Goal: Information Seeking & Learning: Learn about a topic

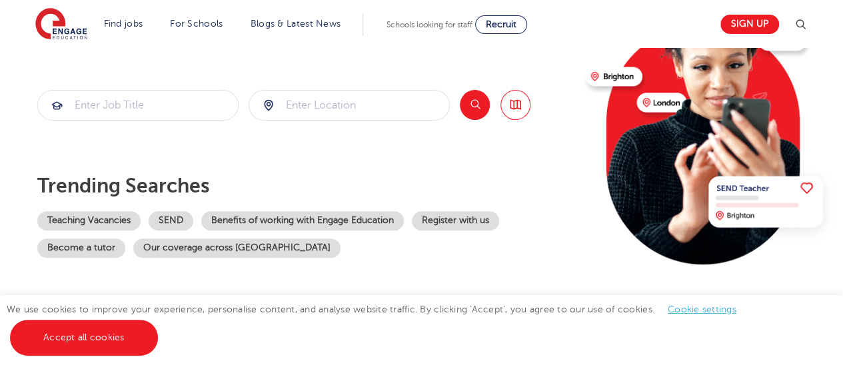
scroll to position [200, 0]
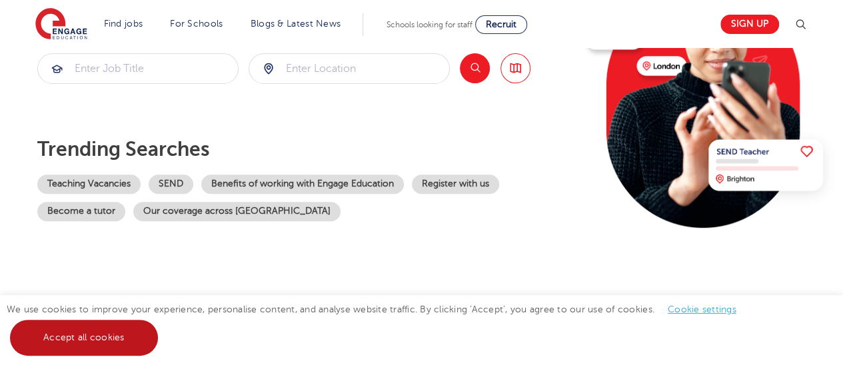
click at [80, 337] on link "Accept all cookies" at bounding box center [84, 338] width 148 height 36
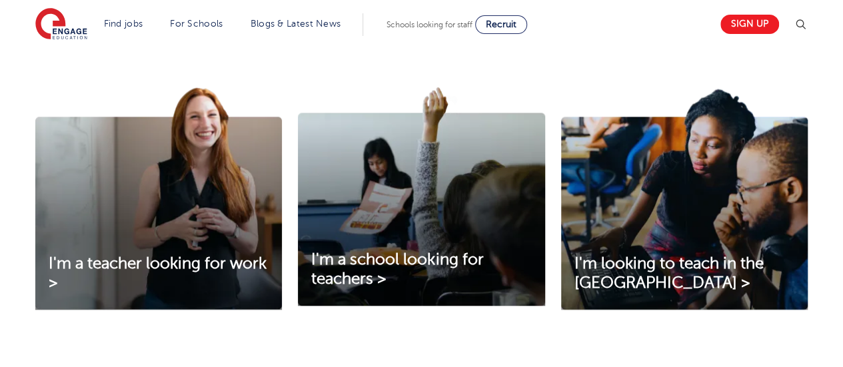
scroll to position [437, 0]
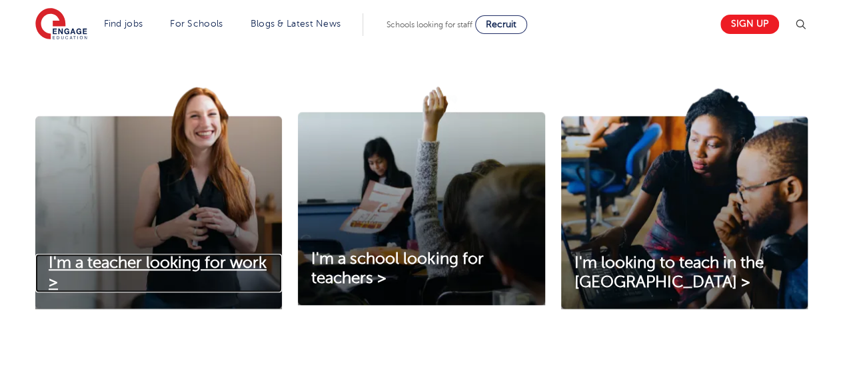
click at [199, 272] on span "I'm a teacher looking for work >" at bounding box center [158, 272] width 218 height 37
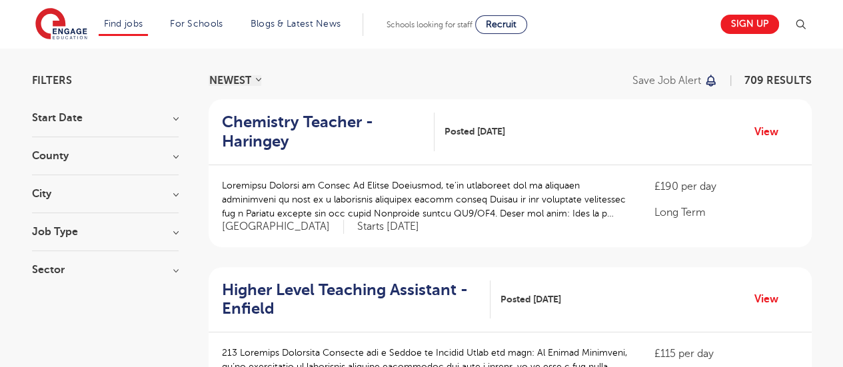
scroll to position [82, 0]
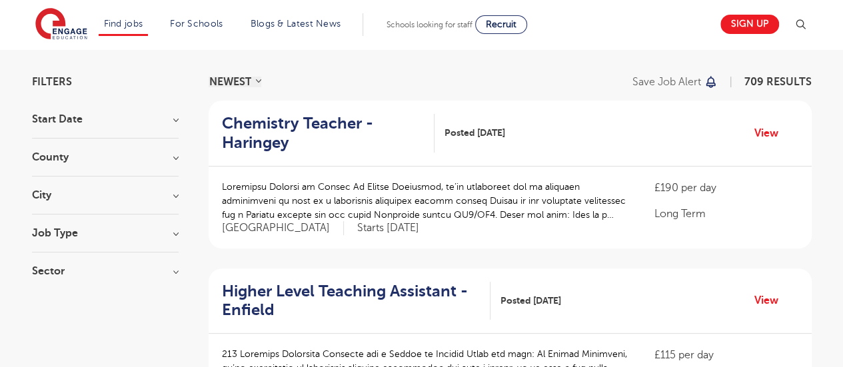
click at [171, 195] on h3 "City" at bounding box center [105, 195] width 147 height 11
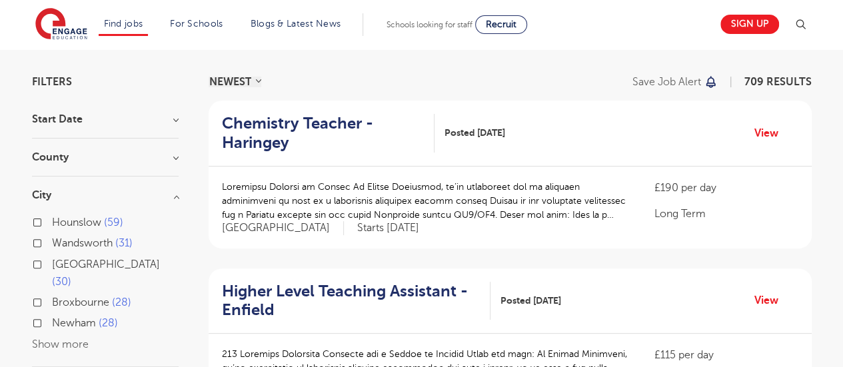
click at [52, 338] on button "Show more" at bounding box center [60, 344] width 57 height 12
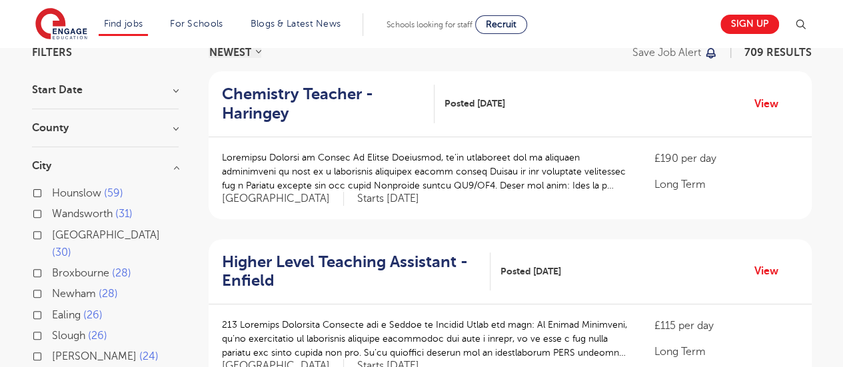
scroll to position [105, 0]
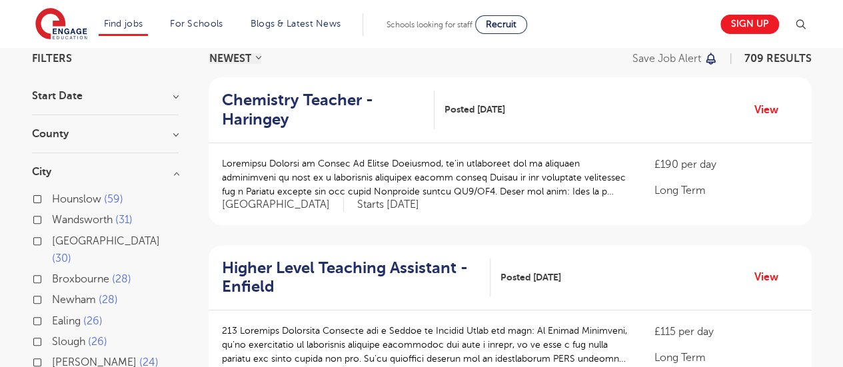
click at [171, 137] on h3 "County" at bounding box center [105, 134] width 147 height 11
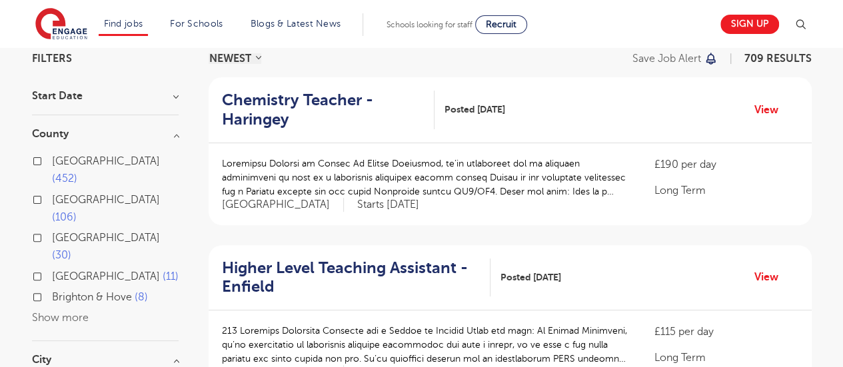
click at [52, 161] on label "London 452" at bounding box center [115, 170] width 127 height 35
click at [52, 161] on input "London 452" at bounding box center [56, 159] width 9 height 9
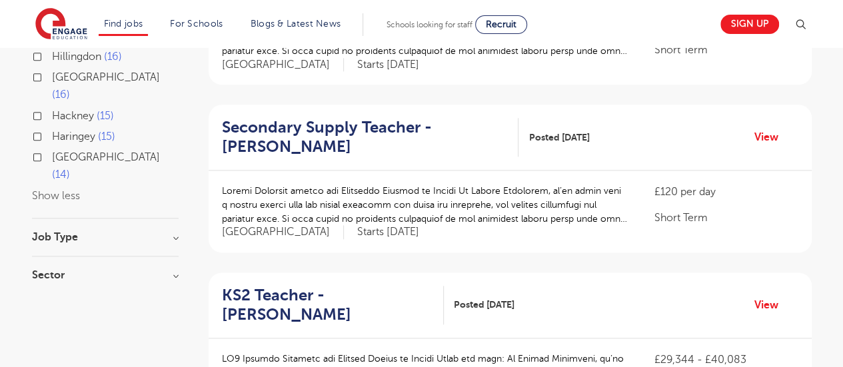
scroll to position [749, 0]
click at [177, 231] on h3 "Job Type" at bounding box center [105, 236] width 147 height 11
click at [172, 282] on h3 "Sector" at bounding box center [105, 287] width 147 height 11
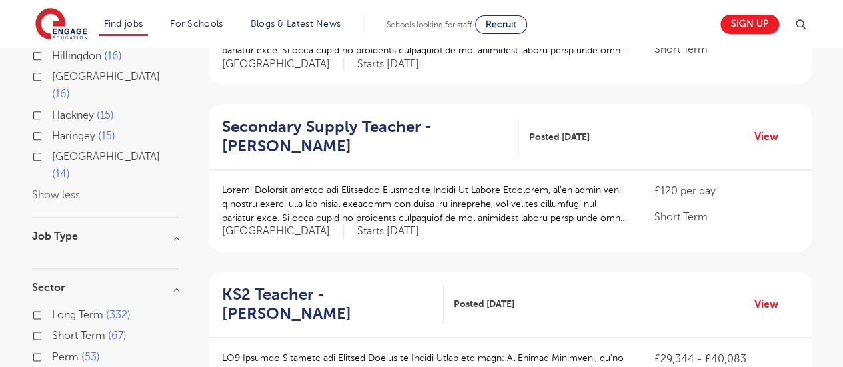
click at [52, 327] on label "Short Term 67" at bounding box center [89, 335] width 75 height 17
click at [52, 330] on input "Short Term 67" at bounding box center [56, 334] width 9 height 9
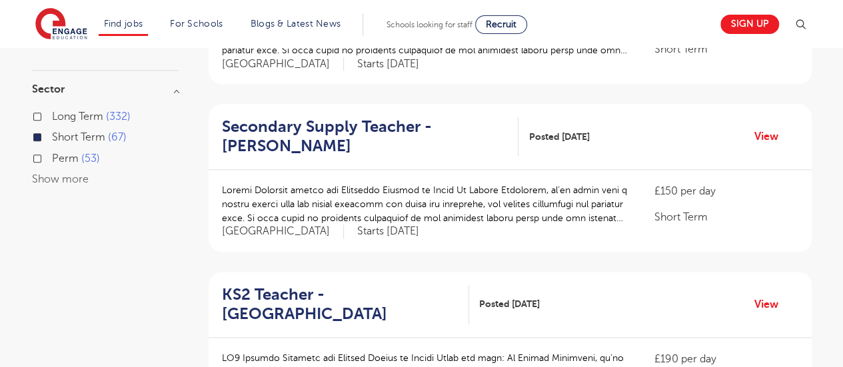
scroll to position [686, 0]
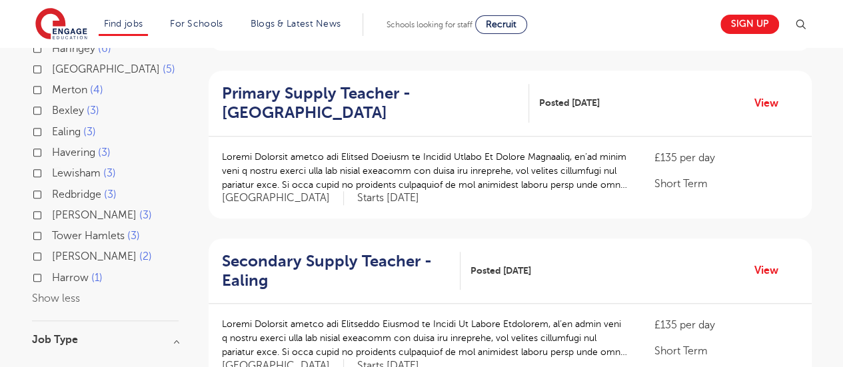
scroll to position [479, 0]
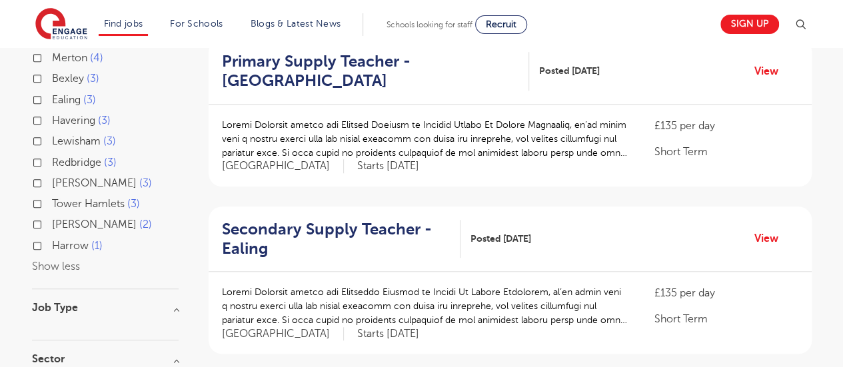
click at [176, 302] on h3 "Job Type" at bounding box center [105, 307] width 147 height 11
click at [175, 302] on h3 "Job Type" at bounding box center [105, 307] width 147 height 11
click at [49, 302] on h3 "Job Type" at bounding box center [105, 307] width 147 height 11
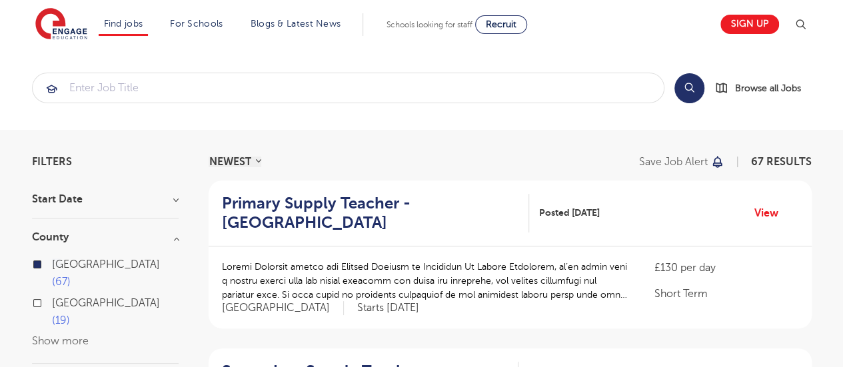
scroll to position [0, 0]
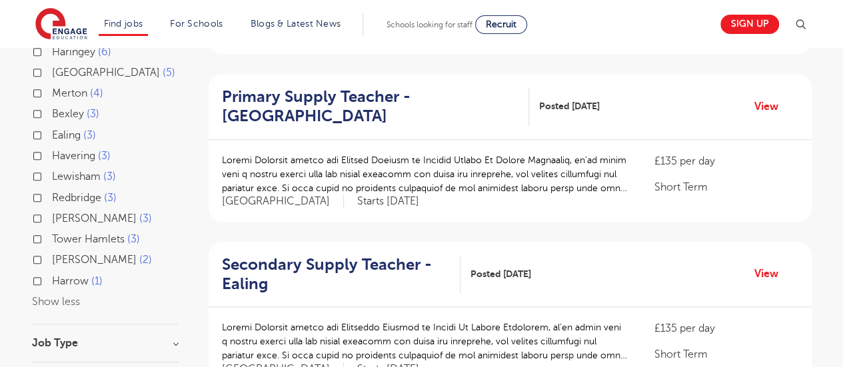
click at [546, 192] on p at bounding box center [425, 174] width 406 height 42
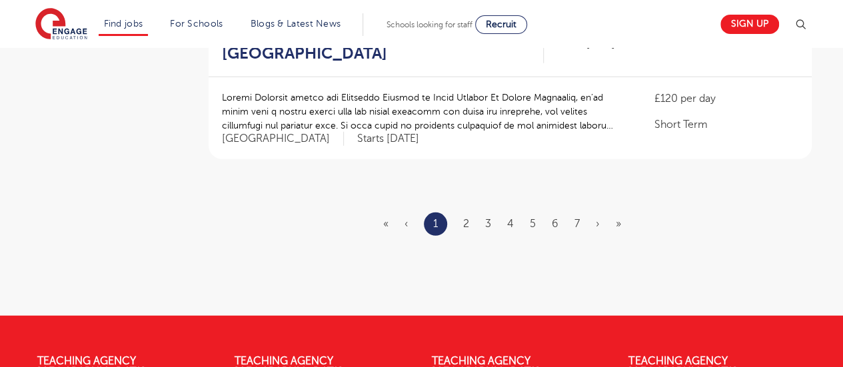
scroll to position [1681, 0]
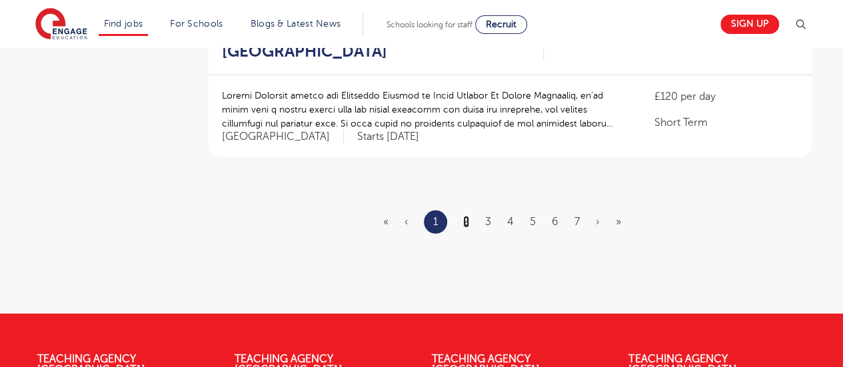
click at [465, 216] on link "2" at bounding box center [466, 222] width 6 height 12
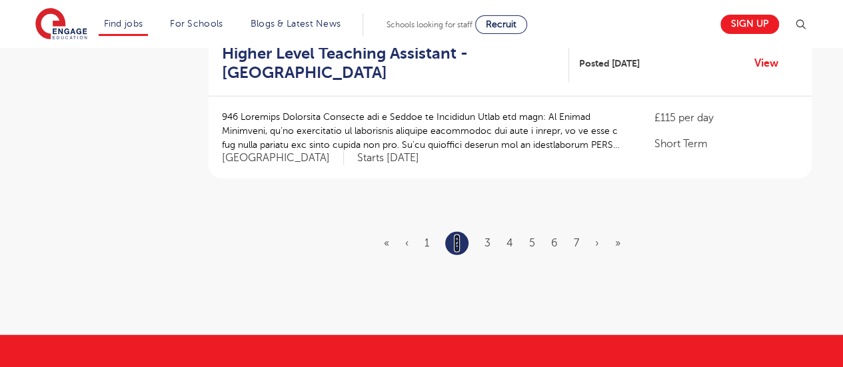
scroll to position [1661, 0]
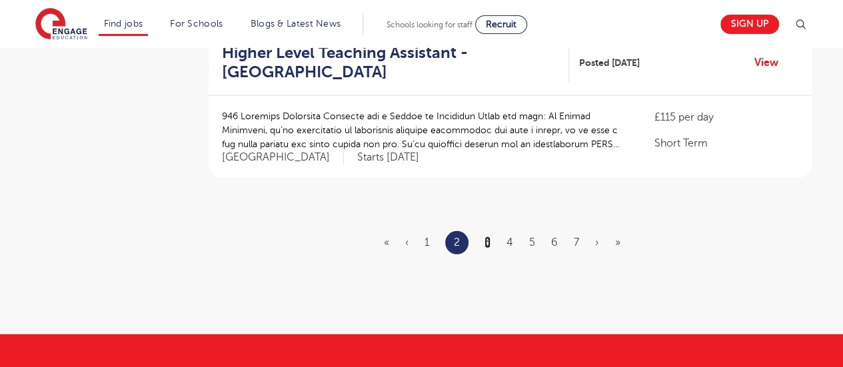
click at [485, 236] on link "3" at bounding box center [487, 242] width 6 height 12
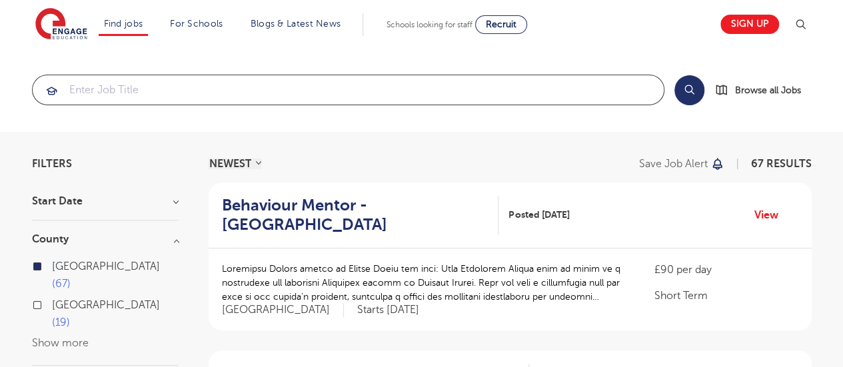
click at [220, 89] on input "search" at bounding box center [348, 89] width 631 height 29
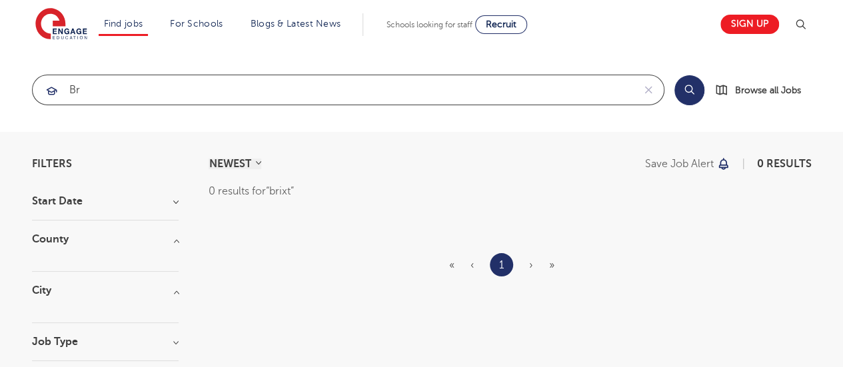
type input "b"
type input "c"
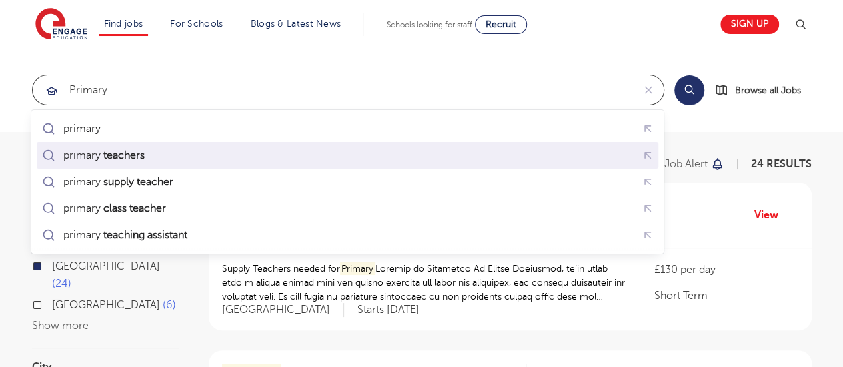
click at [130, 157] on mark "teachers" at bounding box center [123, 155] width 45 height 16
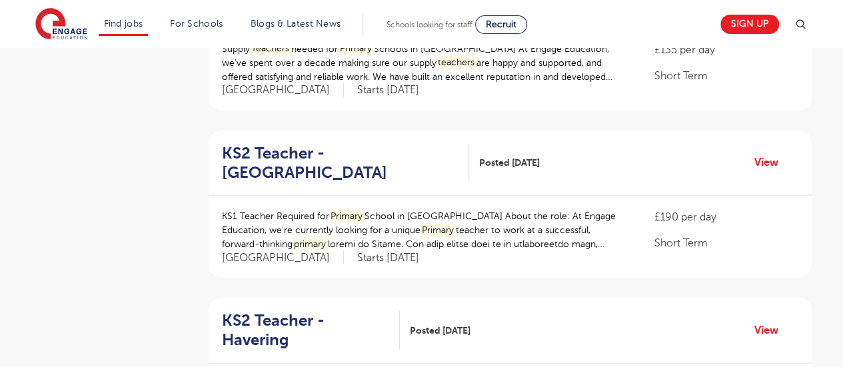
scroll to position [1394, 0]
type input "primary teachers"
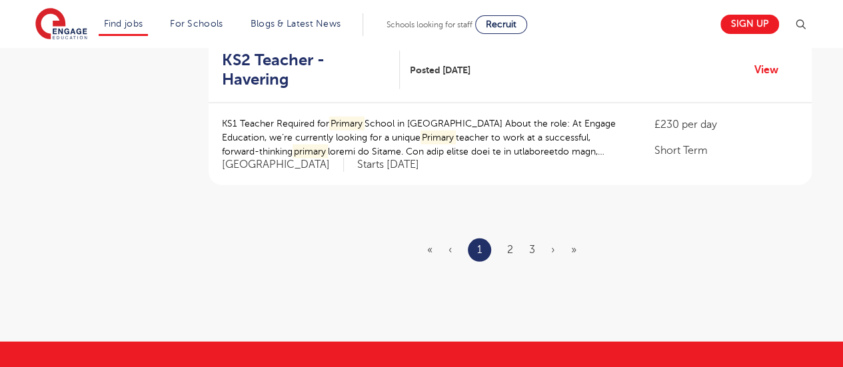
scroll to position [1665, 0]
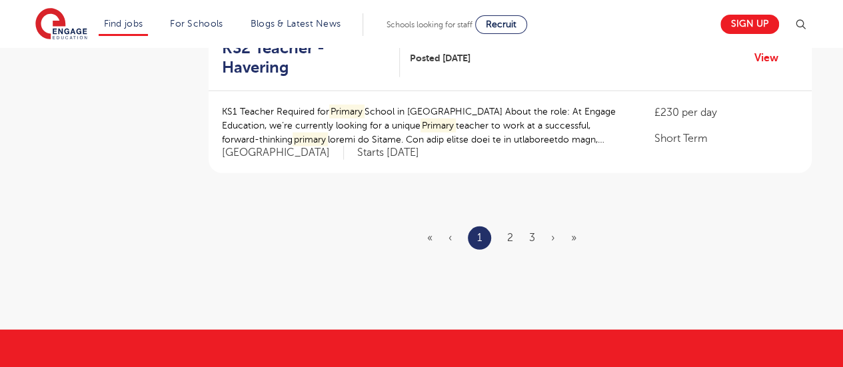
click at [520, 226] on ul "« ‹ 1 2 3 › »" at bounding box center [509, 237] width 165 height 23
click at [512, 232] on link "2" at bounding box center [510, 238] width 6 height 12
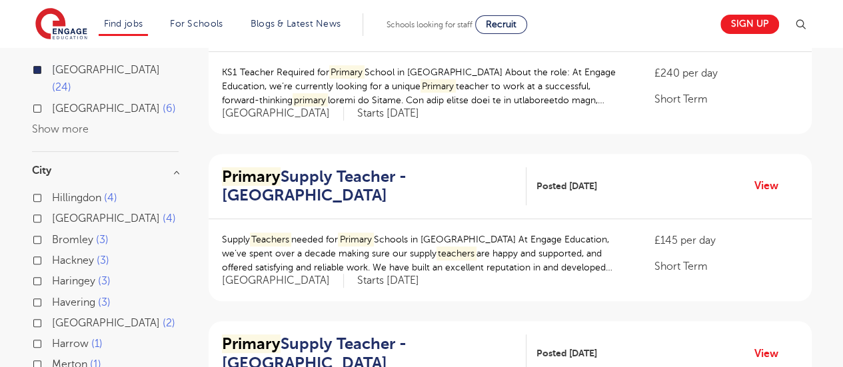
scroll to position [198, 0]
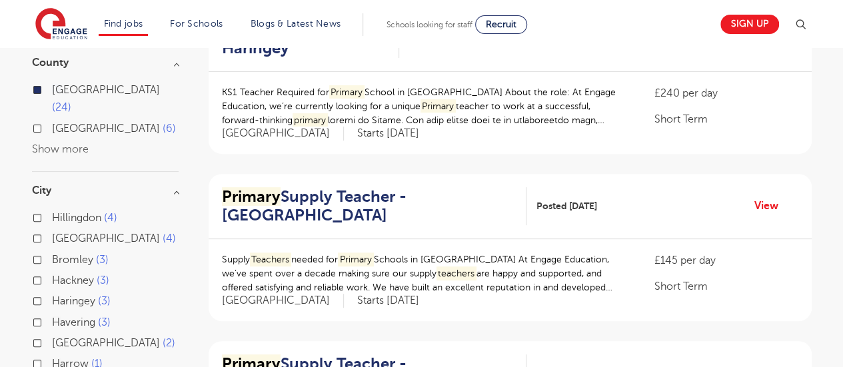
click at [536, 199] on span "Posted 29/09/25" at bounding box center [566, 206] width 61 height 14
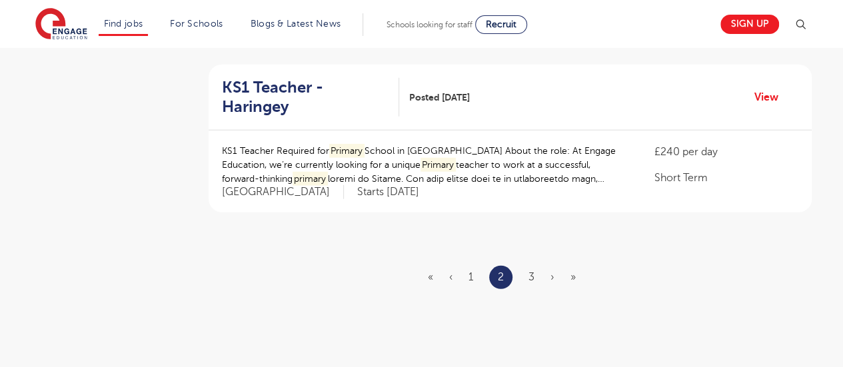
scroll to position [1630, 0]
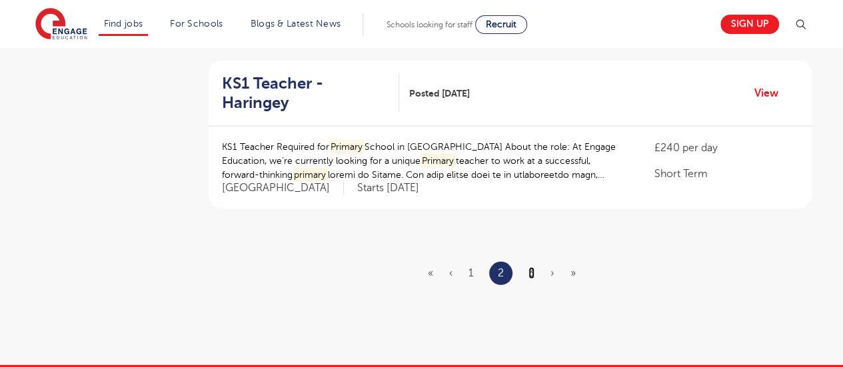
click at [532, 267] on link "3" at bounding box center [531, 273] width 6 height 12
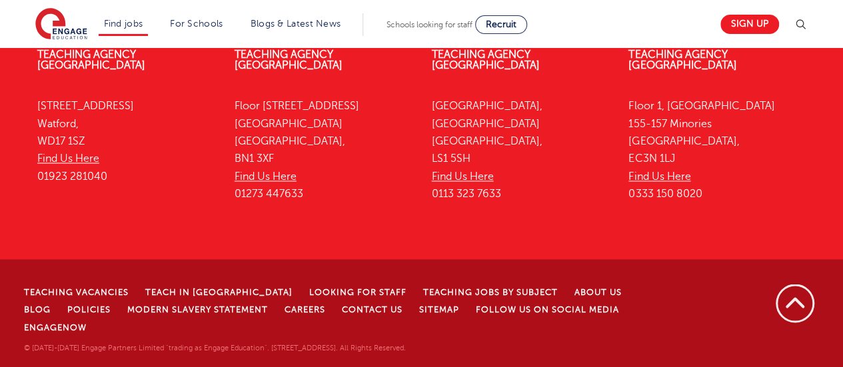
scroll to position [0, 0]
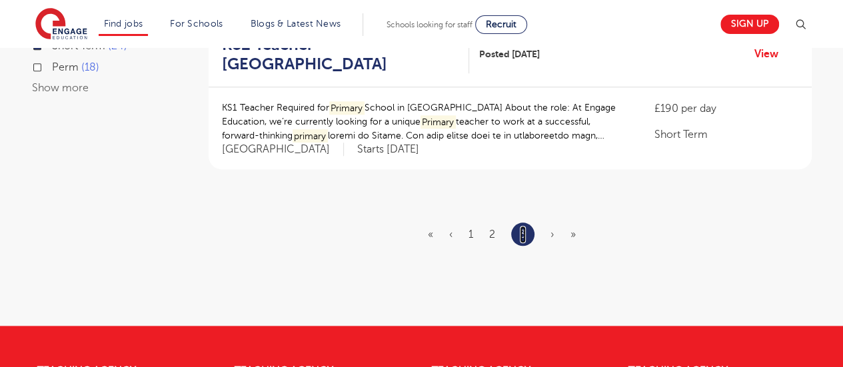
scroll to position [664, 0]
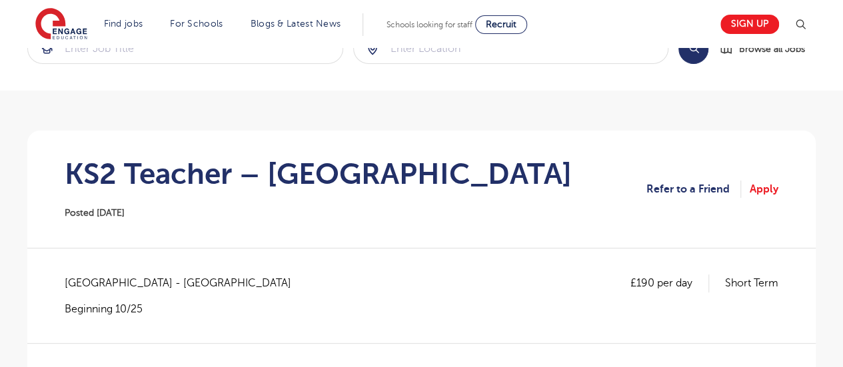
scroll to position [48, 0]
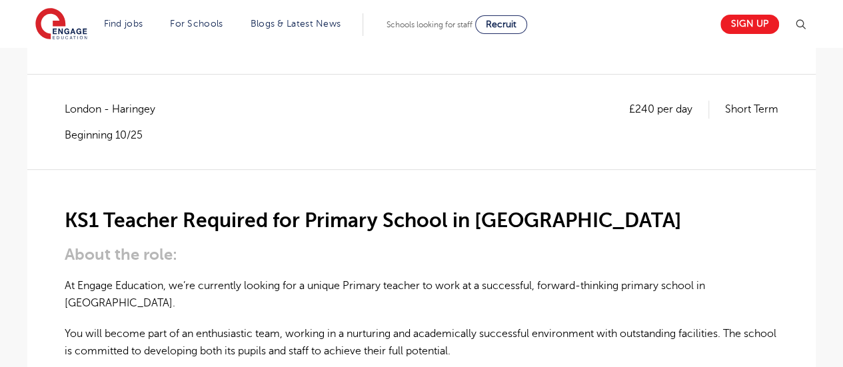
scroll to position [216, 0]
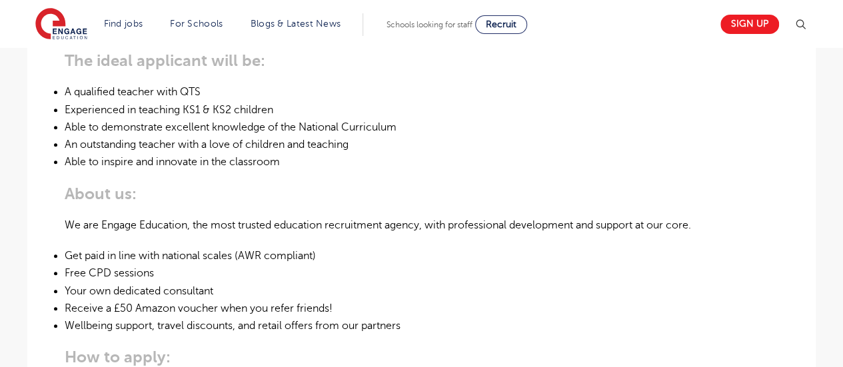
scroll to position [590, 0]
